Goal: Navigation & Orientation: Find specific page/section

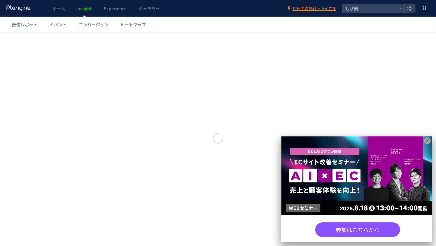
click at [425, 141] on icon at bounding box center [427, 140] width 7 height 7
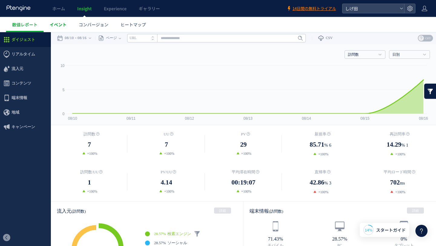
click at [64, 24] on span "イベント" at bounding box center [58, 24] width 17 height 6
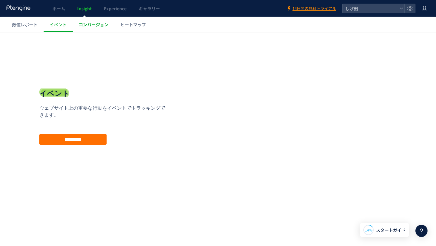
click at [86, 21] on link "コンバージョン" at bounding box center [94, 24] width 42 height 15
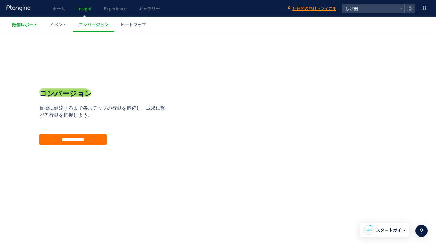
click at [31, 24] on span "数値レポート" at bounding box center [24, 24] width 25 height 6
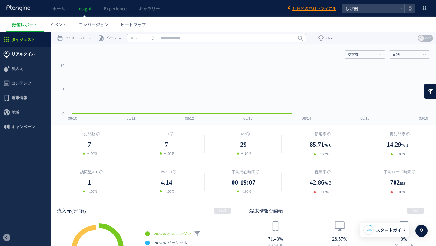
click at [33, 57] on span "リアルタイム" at bounding box center [23, 54] width 24 height 15
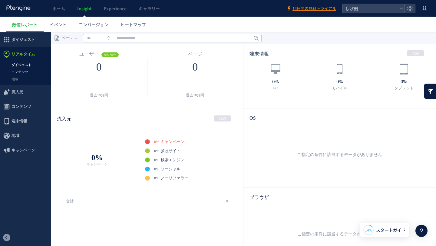
click at [26, 72] on link "コンテンツ" at bounding box center [25, 71] width 51 height 7
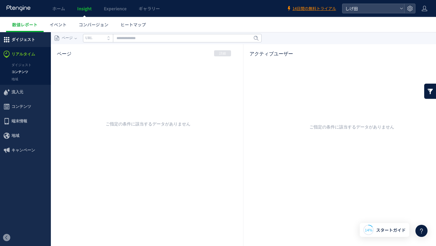
click at [33, 40] on span "ダイジェスト" at bounding box center [23, 39] width 24 height 15
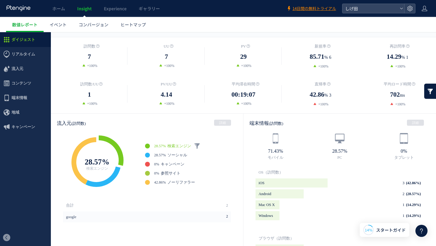
scroll to position [93, 0]
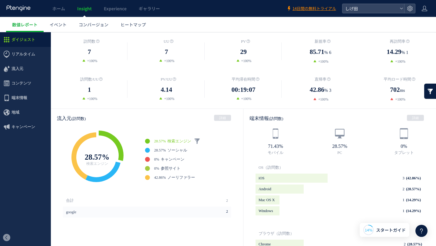
click at [91, 52] on span "7" at bounding box center [89, 52] width 3 height 10
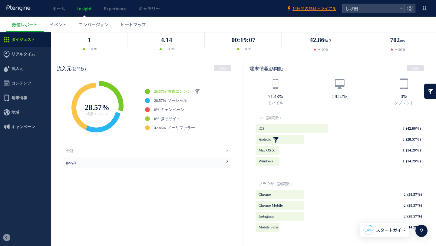
scroll to position [147, 0]
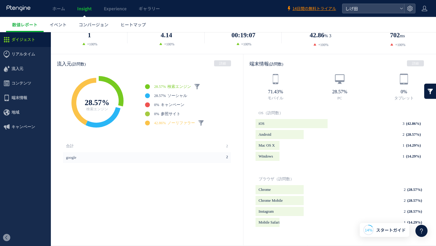
click at [174, 122] on span "ノーリファラー" at bounding box center [181, 123] width 28 height 4
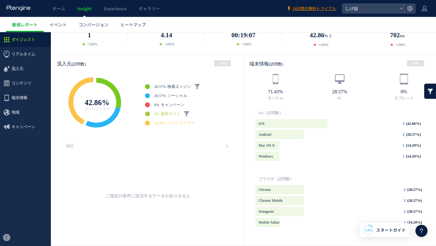
click at [174, 113] on span "参照サイト" at bounding box center [171, 114] width 20 height 4
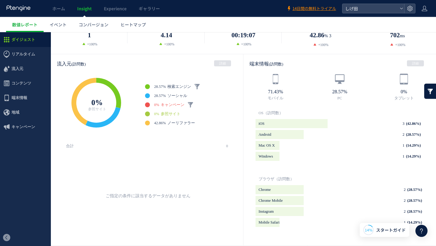
click at [174, 103] on span "キャンペーン" at bounding box center [173, 105] width 24 height 4
click at [175, 94] on span "ソーシャル" at bounding box center [177, 96] width 20 height 4
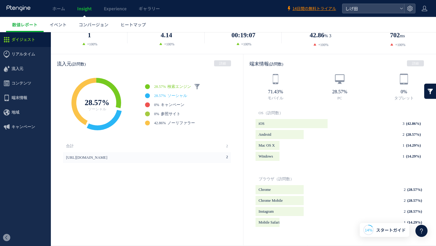
click at [178, 86] on span "検索エンジン" at bounding box center [179, 86] width 24 height 4
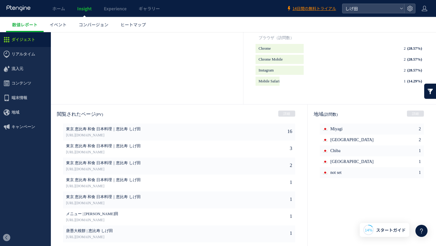
scroll to position [293, 0]
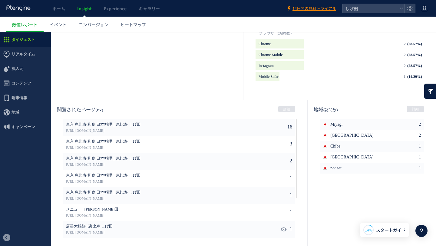
click at [94, 226] on span "唐墨大根餅 | 恵比寿 しげ田" at bounding box center [152, 226] width 172 height 5
click at [283, 229] on icon at bounding box center [284, 229] width 6 height 6
type input "**********"
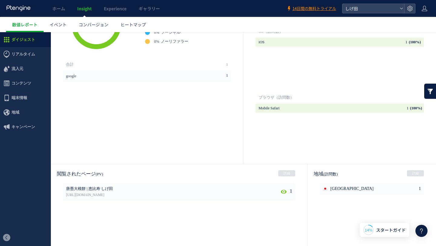
scroll to position [229, 0]
click at [106, 193] on link "[URL][DOMAIN_NAME]" at bounding box center [152, 194] width 172 height 5
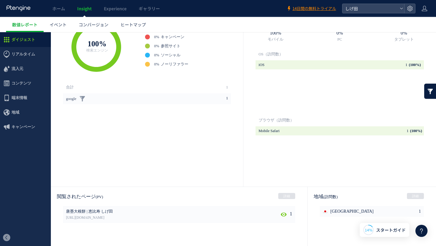
scroll to position [293, 0]
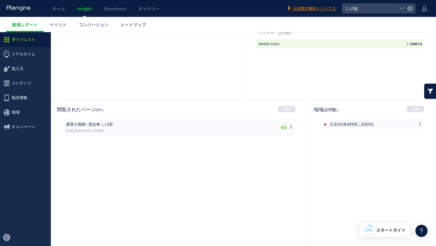
click at [281, 124] on icon at bounding box center [284, 127] width 6 height 6
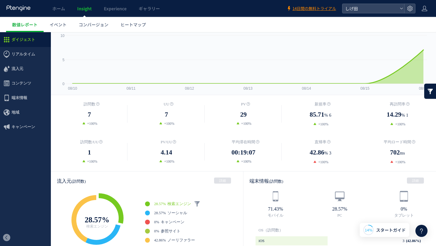
scroll to position [0, 0]
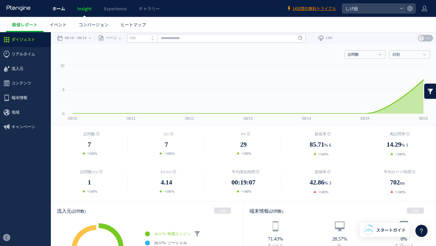
click at [57, 11] on link "ホーム" at bounding box center [58, 8] width 25 height 17
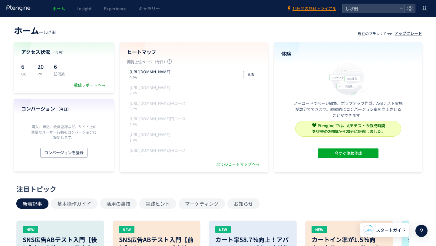
click at [88, 85] on div "数値レポートへ" at bounding box center [90, 85] width 33 height 6
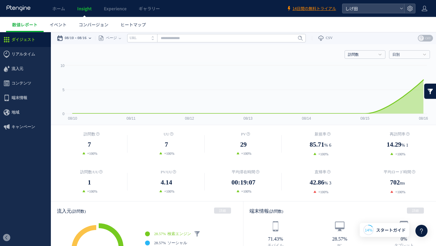
click at [87, 37] on time "08/16" at bounding box center [81, 38] width 9 height 12
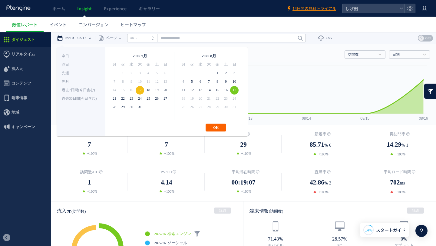
click at [214, 127] on button "OK" at bounding box center [215, 127] width 21 height 8
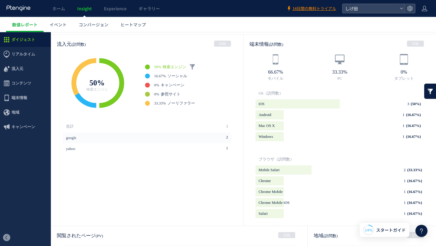
scroll to position [192, 0]
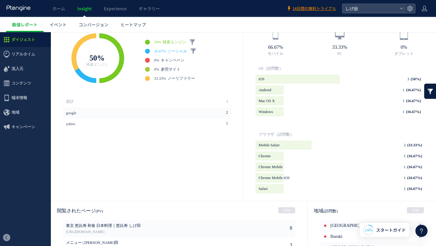
click at [171, 51] on span "ソーシャル" at bounding box center [177, 51] width 20 height 4
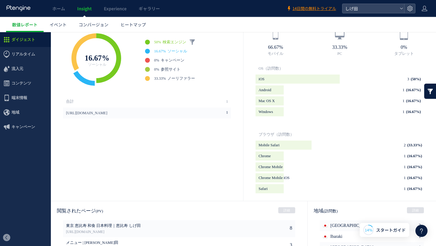
click at [176, 40] on span "検索エンジン" at bounding box center [175, 42] width 24 height 4
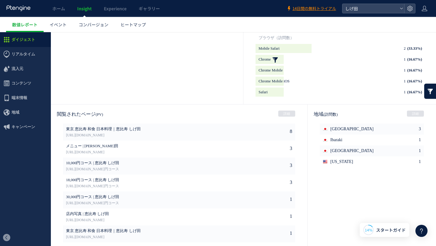
scroll to position [293, 0]
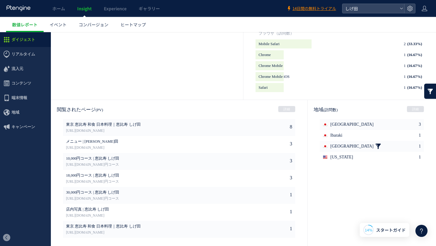
click at [375, 143] on link at bounding box center [378, 146] width 6 height 11
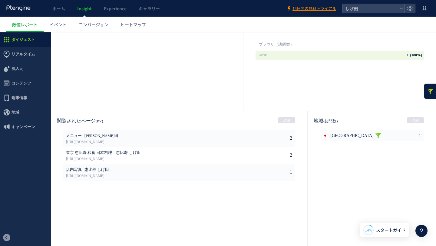
scroll to position [288, 0]
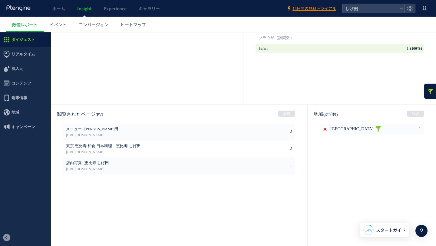
click at [375, 129] on link at bounding box center [378, 128] width 6 height 11
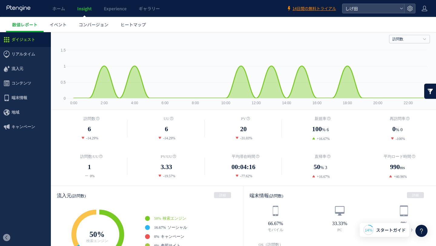
scroll to position [0, 0]
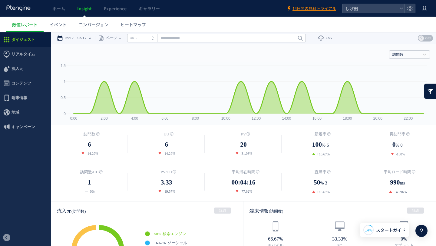
click at [87, 36] on time "08/17" at bounding box center [81, 38] width 9 height 12
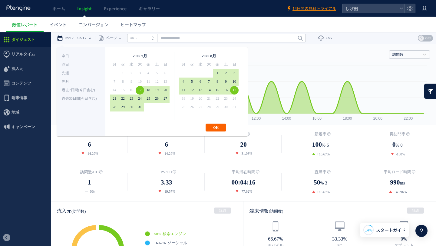
click at [222, 128] on button "OK" at bounding box center [215, 127] width 21 height 8
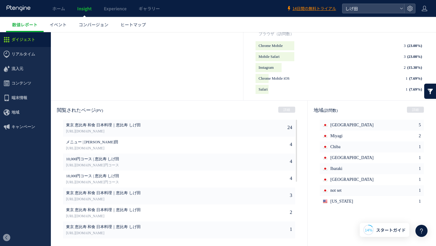
scroll to position [293, 0]
click at [116, 9] on span "Experience" at bounding box center [115, 8] width 23 height 6
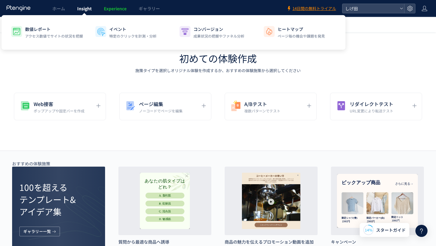
click at [82, 8] on span "Insight" at bounding box center [84, 8] width 15 height 6
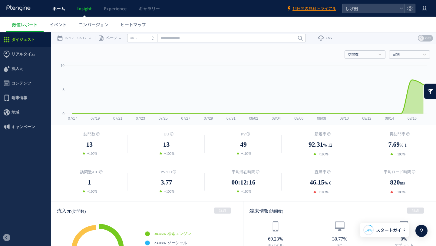
click at [61, 9] on span "ホーム" at bounding box center [58, 8] width 13 height 6
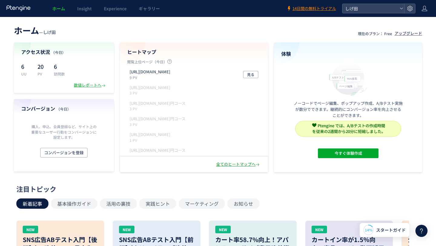
click at [250, 162] on div "全てのヒートマップへ" at bounding box center [238, 164] width 44 height 6
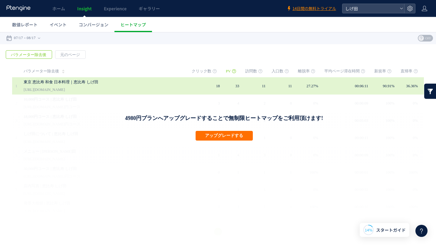
click at [122, 87] on div "東京 恵比寿 和食 日本料理｜恵比寿 しげ田 [URL][DOMAIN_NAME]" at bounding box center [103, 85] width 159 height 17
